Goal: Find specific page/section: Find specific page/section

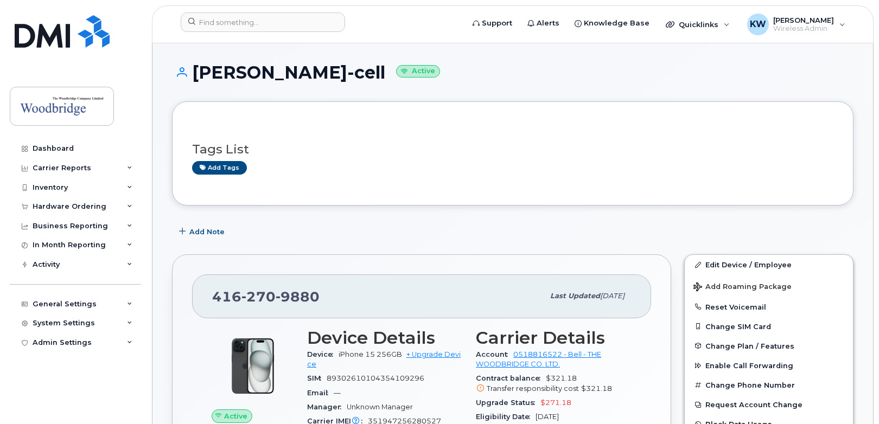
scroll to position [54, 0]
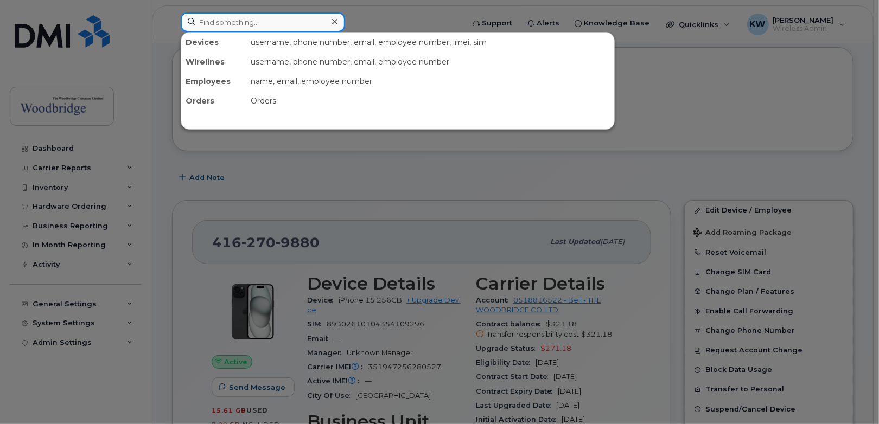
click at [215, 22] on input at bounding box center [263, 22] width 164 height 20
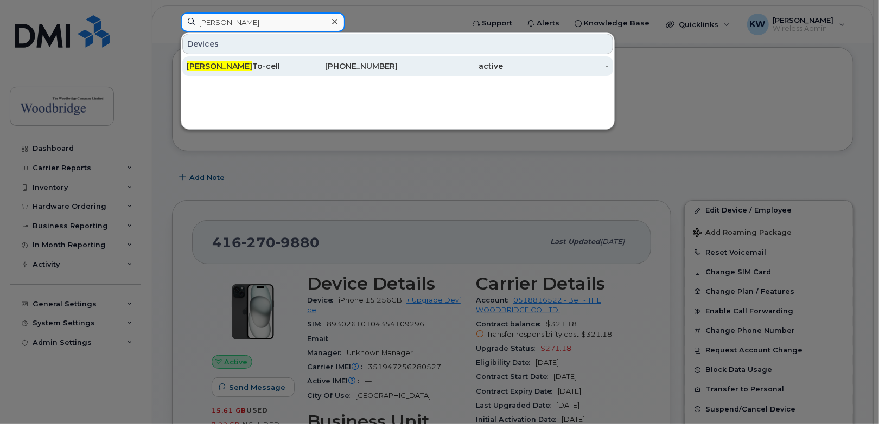
type input "[PERSON_NAME]"
click at [221, 64] on div "[PERSON_NAME] To-cell" at bounding box center [240, 66] width 106 height 11
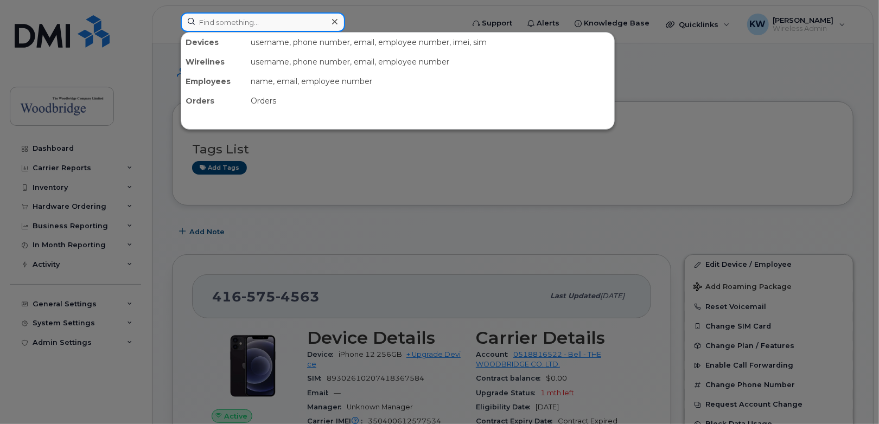
click at [220, 25] on input at bounding box center [263, 22] width 164 height 20
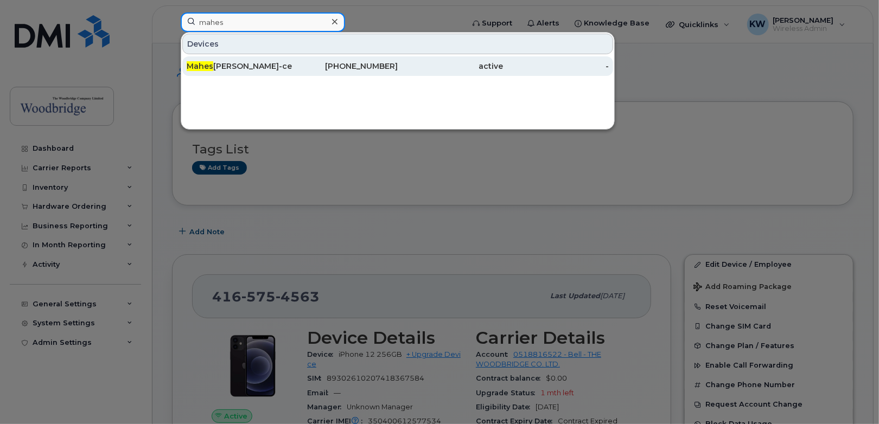
type input "mahes"
click at [229, 66] on div "[PERSON_NAME]-cell" at bounding box center [240, 66] width 106 height 11
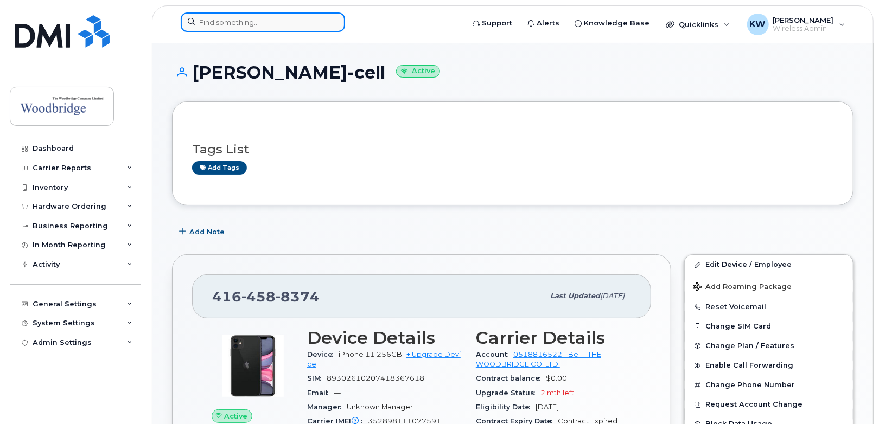
click at [236, 25] on input at bounding box center [263, 22] width 164 height 20
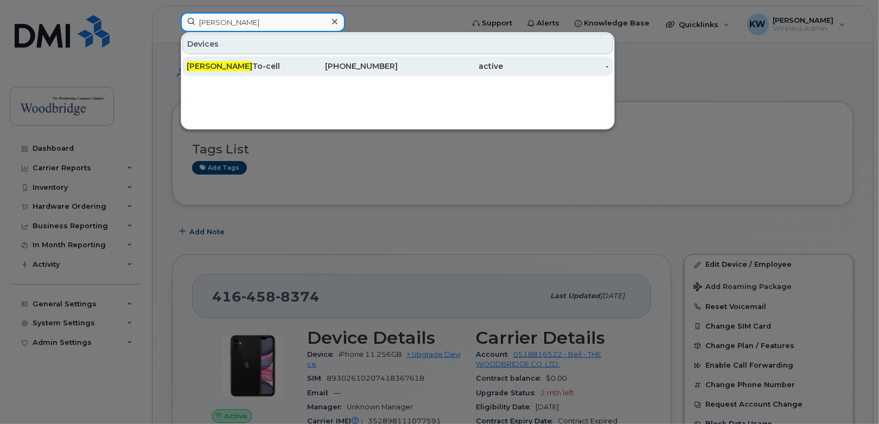
type input "chloe"
click at [227, 64] on div "Chloe To-cell" at bounding box center [240, 66] width 106 height 11
